Goal: Information Seeking & Learning: Check status

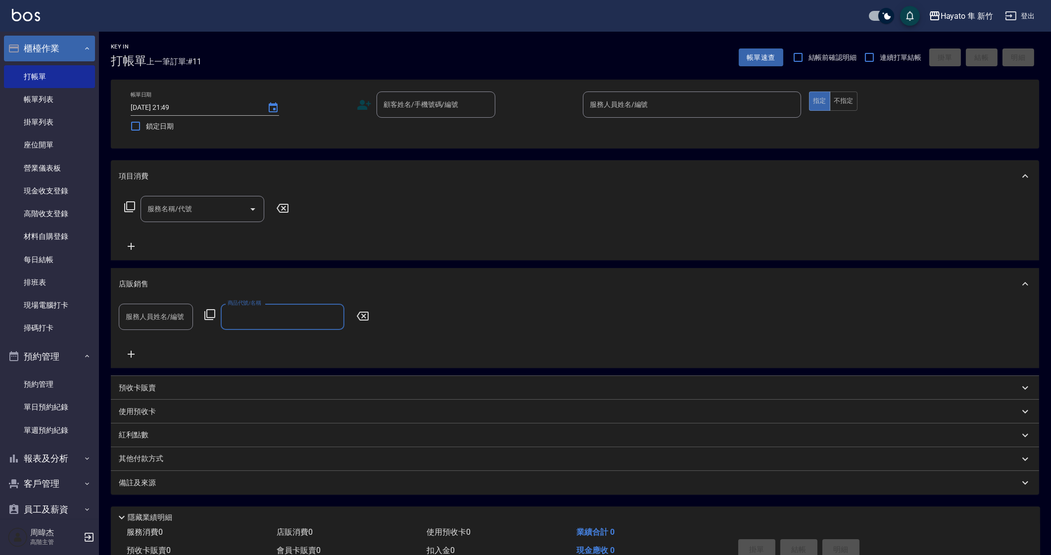
click at [40, 43] on button "櫃檯作業" at bounding box center [49, 49] width 91 height 26
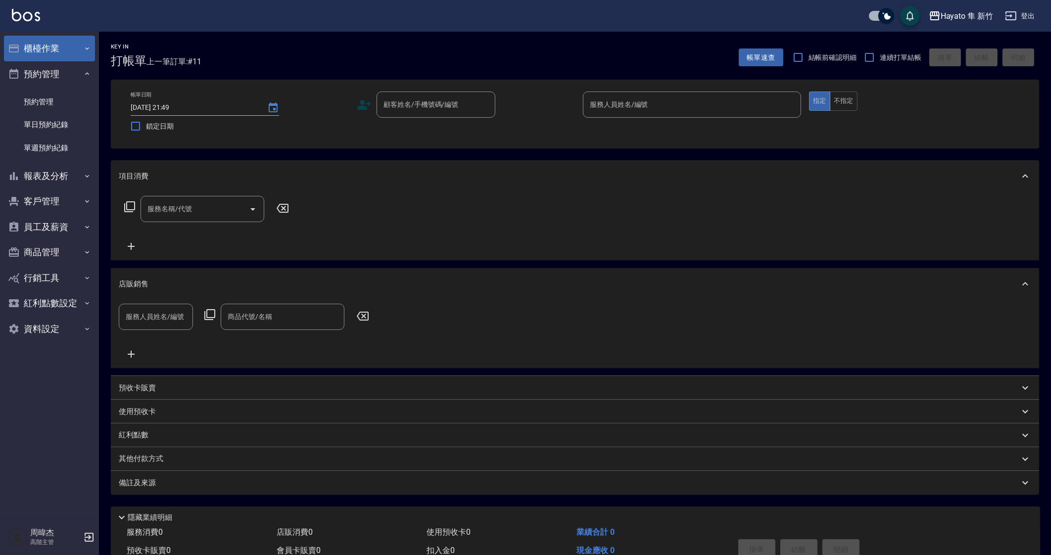
click at [40, 43] on button "櫃檯作業" at bounding box center [49, 49] width 91 height 26
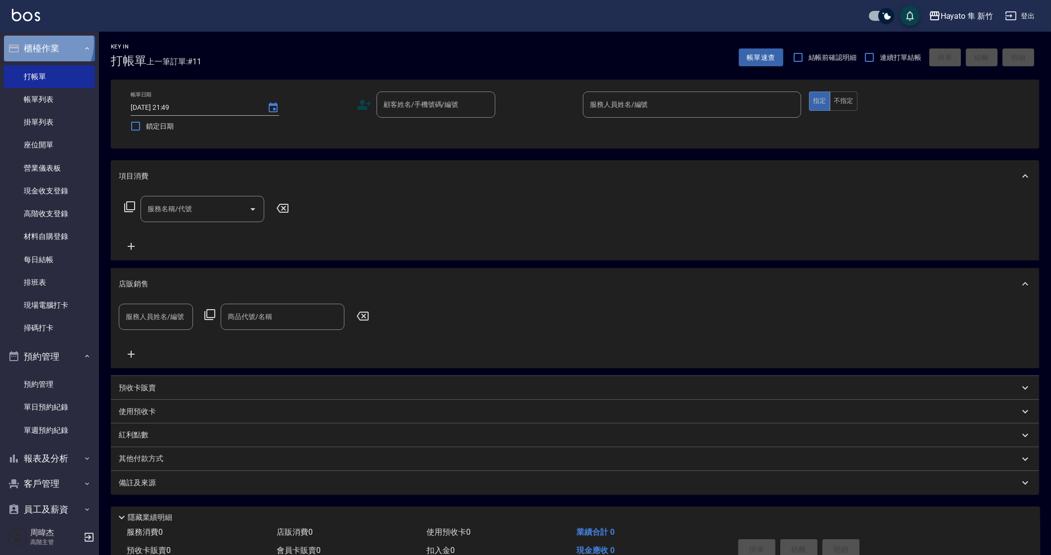
click at [40, 43] on button "櫃檯作業" at bounding box center [49, 49] width 91 height 26
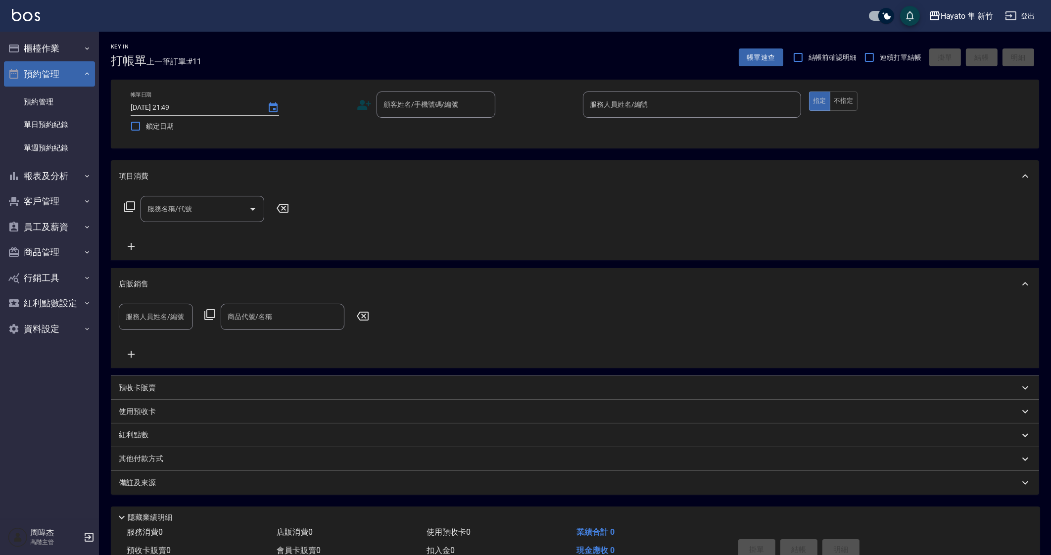
click at [47, 78] on button "預約管理" at bounding box center [49, 74] width 91 height 26
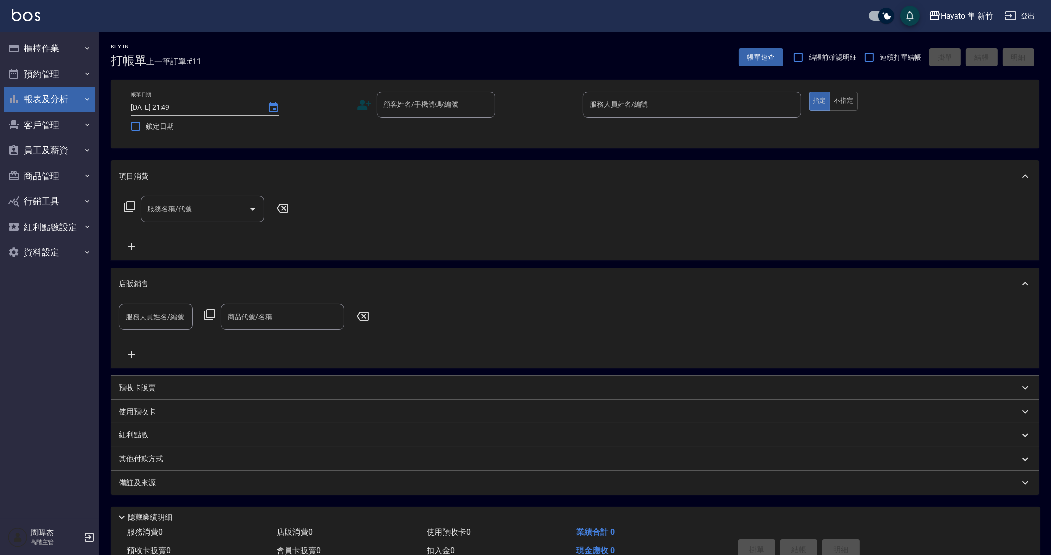
click at [56, 104] on button "報表及分析" at bounding box center [49, 100] width 91 height 26
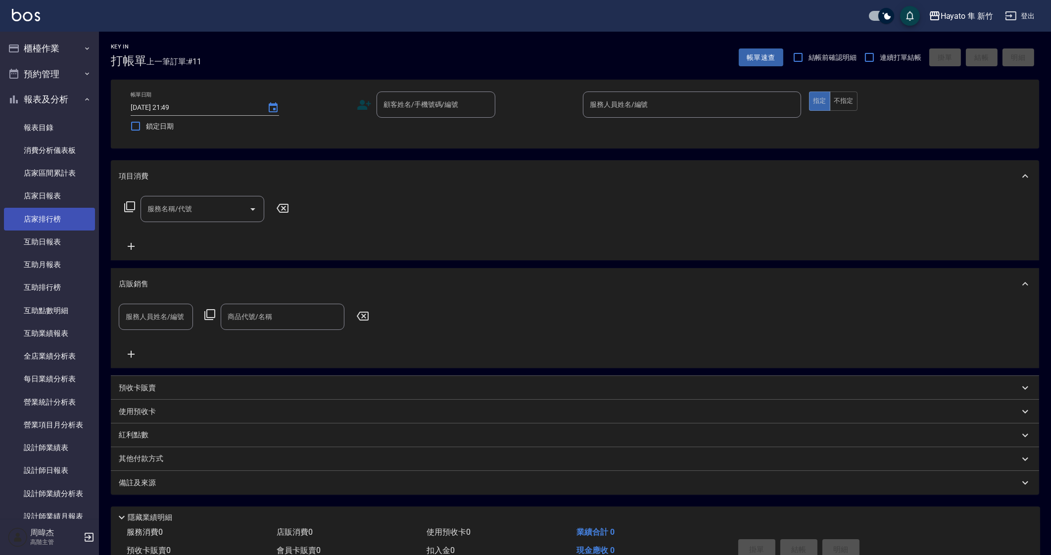
click at [42, 222] on link "店家排行榜" at bounding box center [49, 219] width 91 height 23
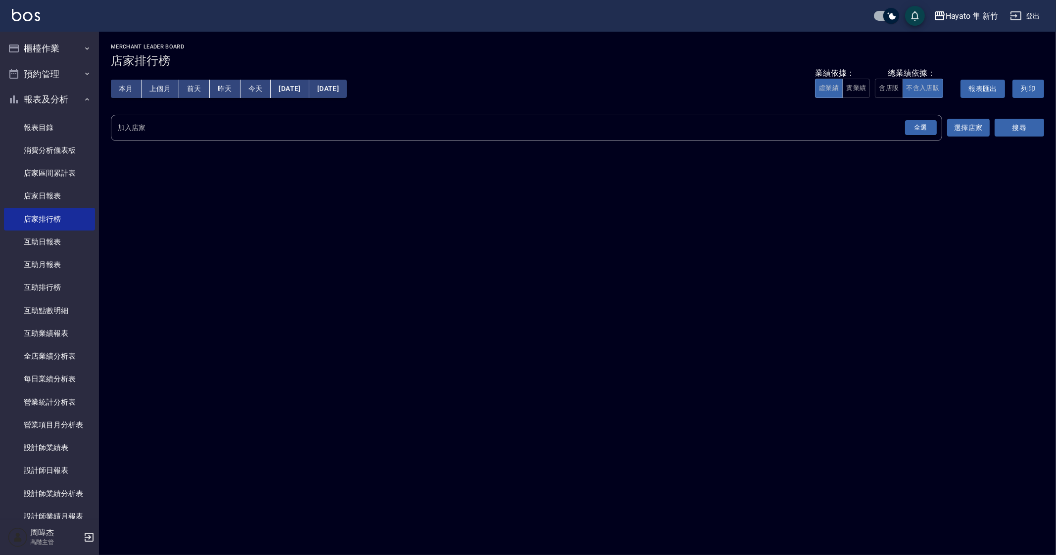
click at [913, 118] on div "全選" at bounding box center [920, 128] width 35 height 26
click at [919, 124] on div "全選" at bounding box center [921, 127] width 32 height 15
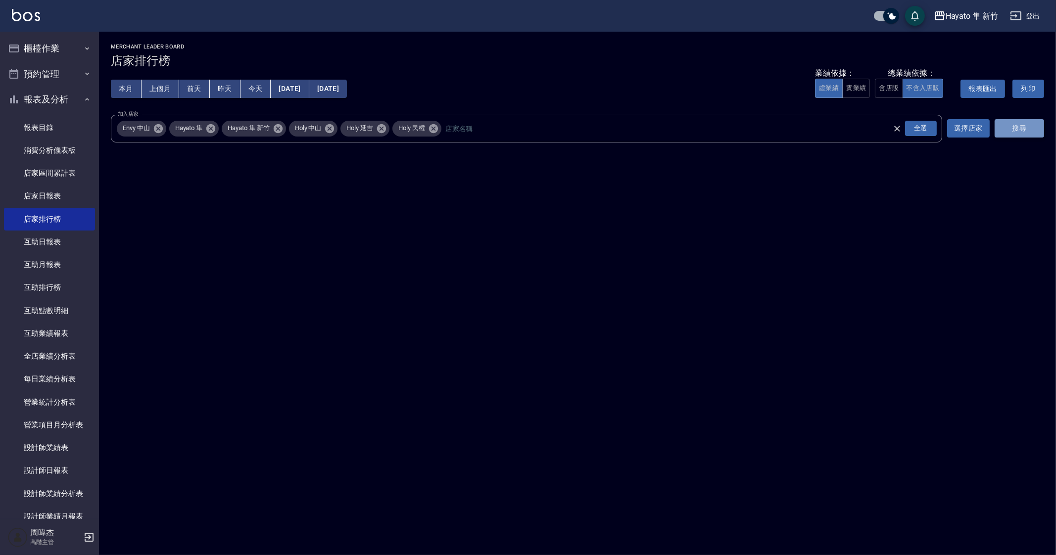
click at [1002, 130] on button "搜尋" at bounding box center [1018, 128] width 49 height 18
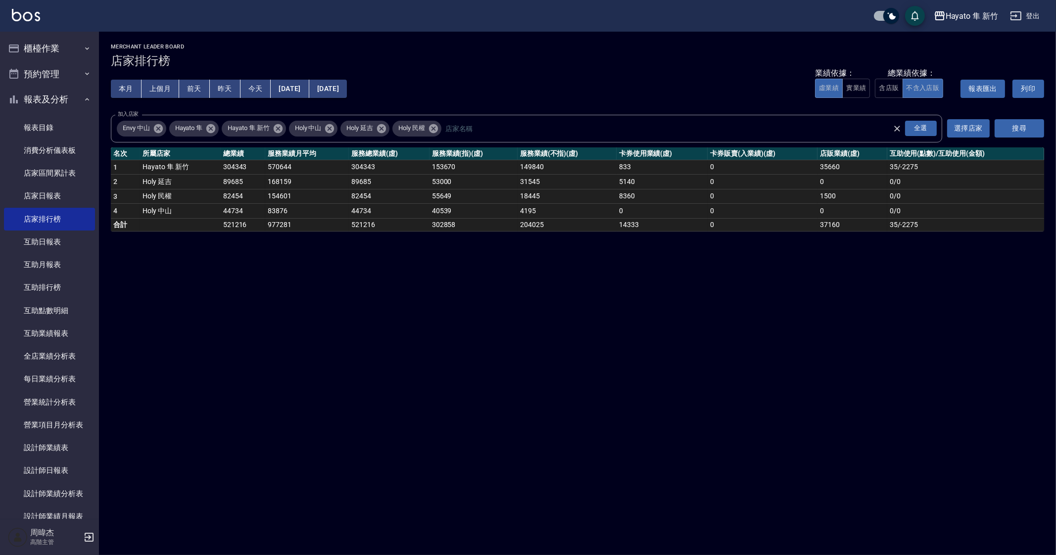
click at [171, 93] on button "上個月" at bounding box center [160, 89] width 38 height 18
click at [371, 414] on div "Hayato 隼 新竹 [DATE] - [DATE] 店家排行榜 列印時間： [DATE][PHONE_NUMBER]:51 Merchant Leader…" at bounding box center [528, 277] width 1056 height 555
click at [408, 367] on div "Hayato 隼 新竹 [DATE] - [DATE] 店家排行榜 列印時間： [DATE][PHONE_NUMBER]:51 Merchant Leader…" at bounding box center [528, 277] width 1056 height 555
drag, startPoint x: 408, startPoint y: 367, endPoint x: 164, endPoint y: 199, distance: 296.2
click at [408, 367] on div "Hayato 隼 新竹 [DATE] - [DATE] 店家排行榜 列印時間： [DATE][PHONE_NUMBER]:51 Merchant Leader…" at bounding box center [528, 277] width 1056 height 555
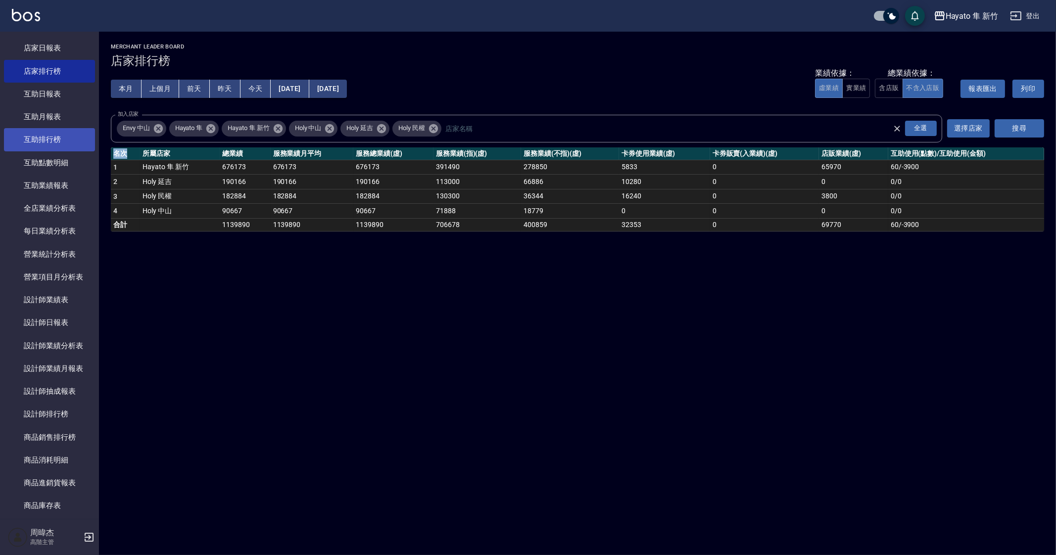
scroll to position [185, 0]
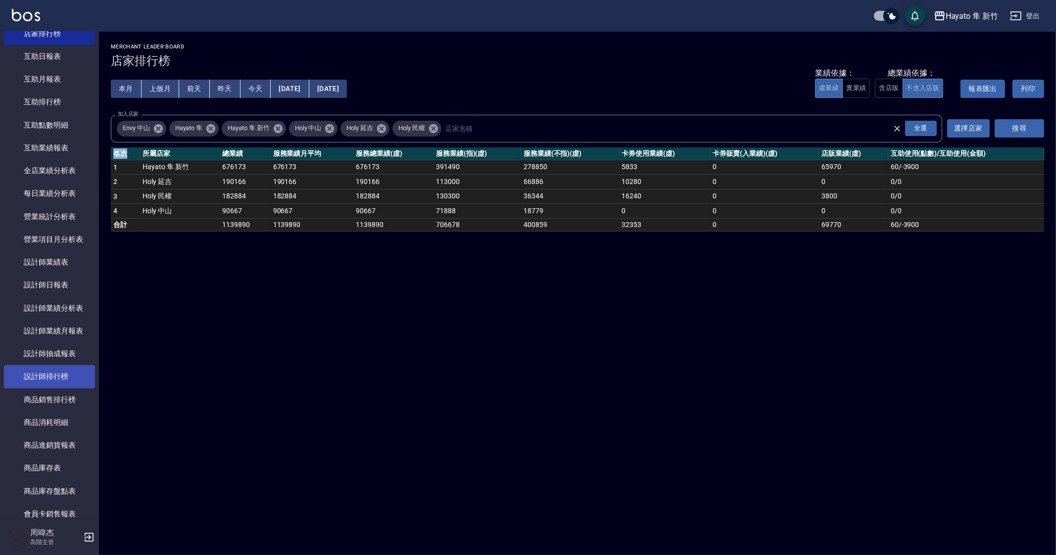
click at [60, 377] on link "設計師排行榜" at bounding box center [49, 376] width 91 height 23
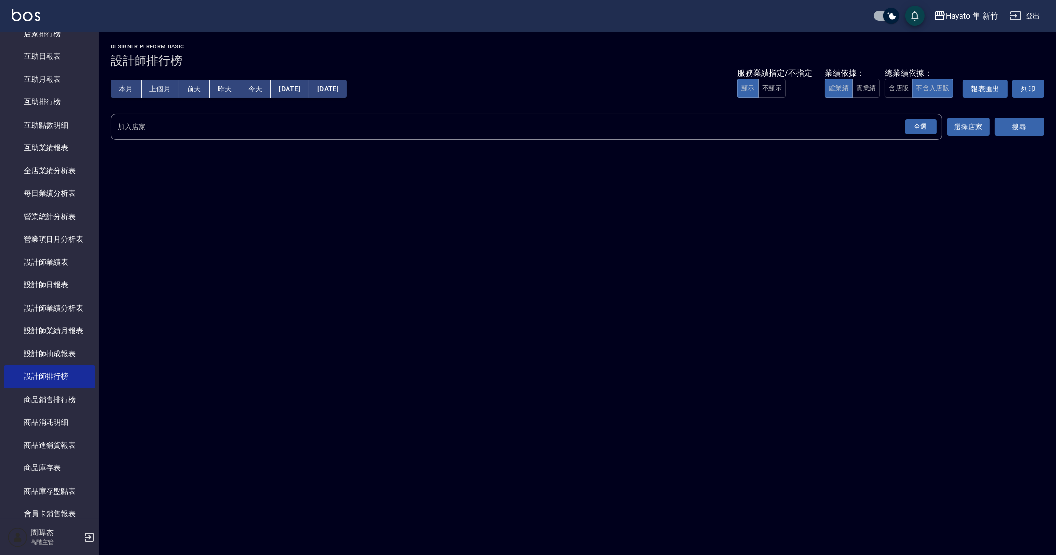
click at [923, 129] on div "全選" at bounding box center [921, 126] width 32 height 15
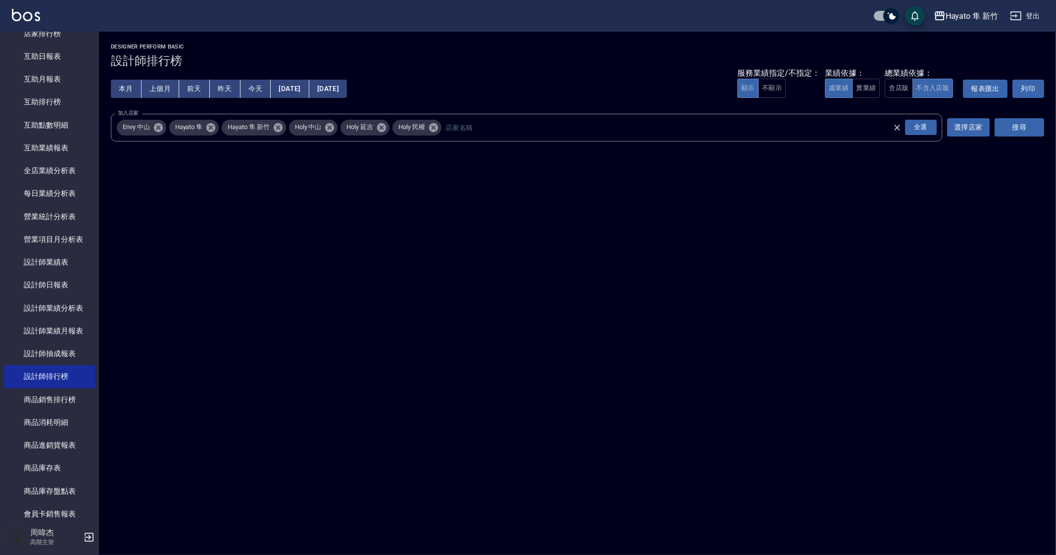
click at [1017, 122] on button "搜尋" at bounding box center [1018, 127] width 49 height 18
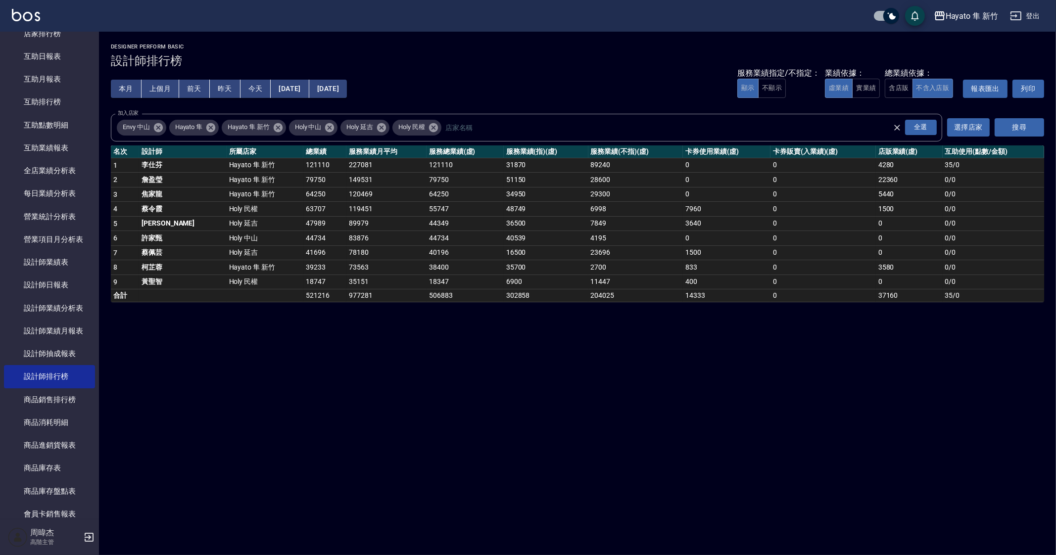
click at [767, 465] on div "Hayato 隼 新竹 [DATE] - [DATE] 設計師排行榜 列印時間： [DATE][PHONE_NUMBER]:52 Designer Perfo…" at bounding box center [528, 277] width 1056 height 555
click at [732, 459] on div "Hayato 隼 新竹 [DATE] - [DATE] 設計師排行榜 列印時間： [DATE][PHONE_NUMBER]:52 Designer Perfo…" at bounding box center [528, 277] width 1056 height 555
click at [750, 420] on div "Hayato 隼 新竹 [DATE] - [DATE] 設計師排行榜 列印時間： [DATE][PHONE_NUMBER]:52 Designer Perfo…" at bounding box center [528, 277] width 1056 height 555
